Goal: Information Seeking & Learning: Learn about a topic

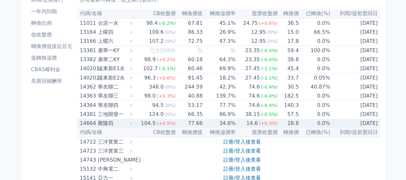
scroll to position [96, 0]
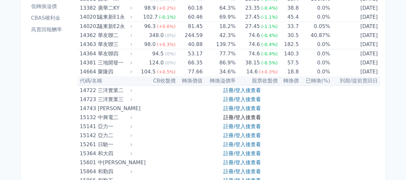
click at [243, 118] on link "註冊/登入後查看" at bounding box center [242, 117] width 38 height 6
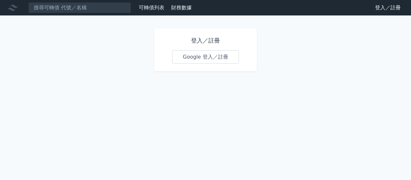
click at [203, 61] on link "Google 登入／註冊" at bounding box center [205, 56] width 67 height 13
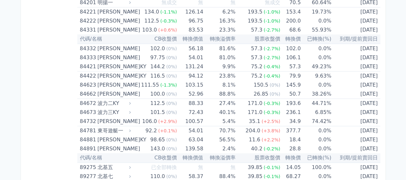
scroll to position [3839, 0]
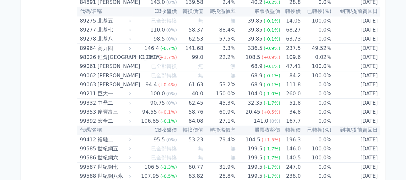
drag, startPoint x: 80, startPoint y: 56, endPoint x: 387, endPoint y: 91, distance: 309.0
copy table
